Goal: Check status: Check status

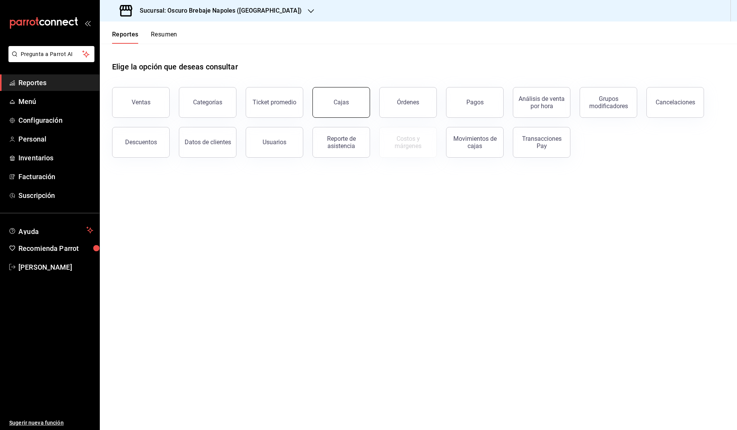
click at [331, 105] on button "Cajas" at bounding box center [341, 102] width 58 height 31
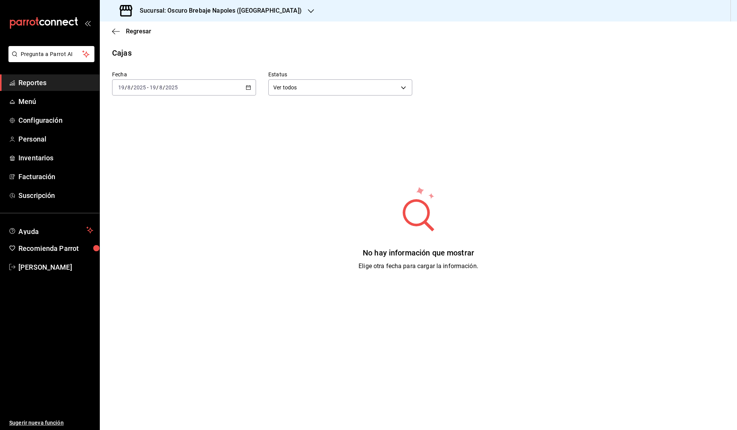
click at [245, 88] on div "[DATE] [DATE] - [DATE] [DATE]" at bounding box center [184, 87] width 144 height 16
click at [164, 198] on span "Rango de fechas" at bounding box center [148, 197] width 59 height 8
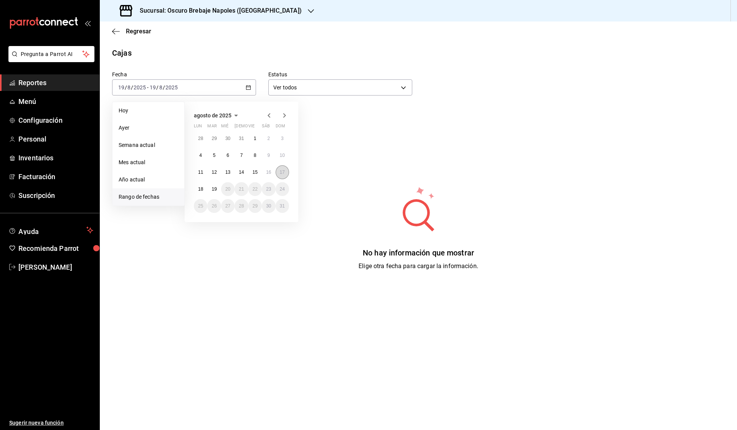
click at [280, 175] on abbr "17" at bounding box center [282, 172] width 5 height 5
